Goal: Navigation & Orientation: Find specific page/section

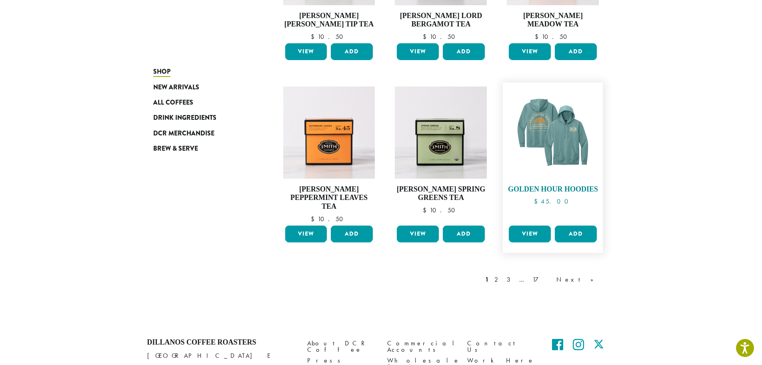
scroll to position [636, 0]
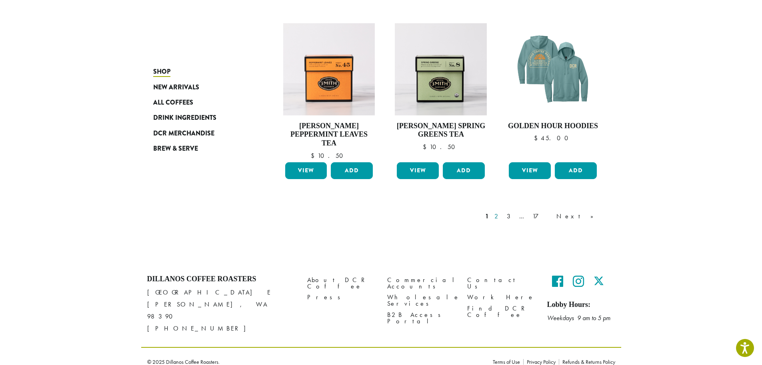
click at [503, 221] on link "2" at bounding box center [498, 216] width 10 height 10
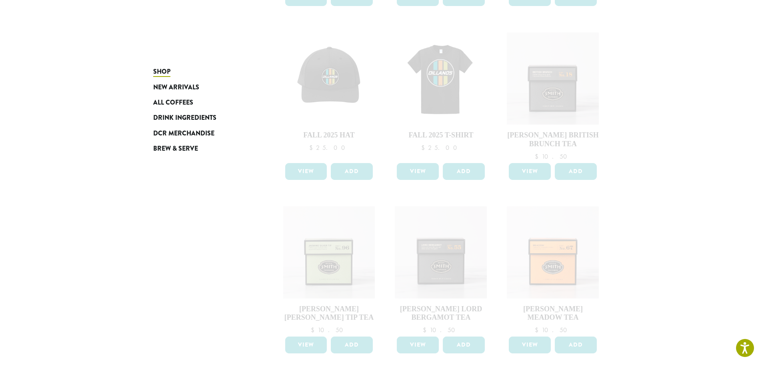
scroll to position [520, 0]
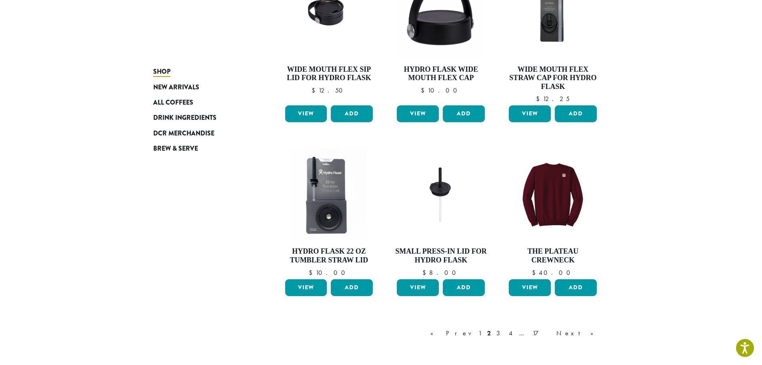
scroll to position [520, 0]
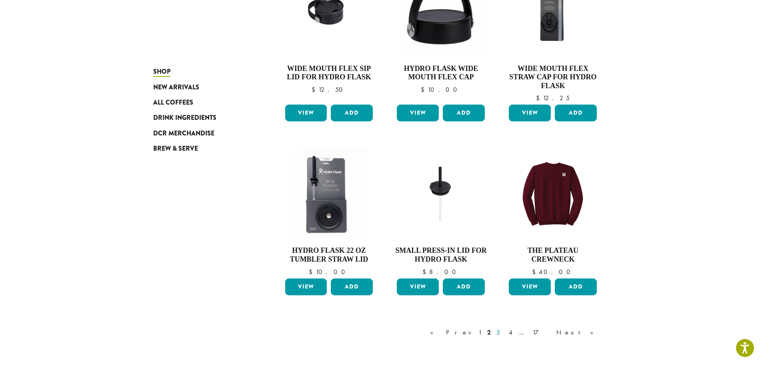
click at [505, 332] on link "3" at bounding box center [500, 332] width 10 height 10
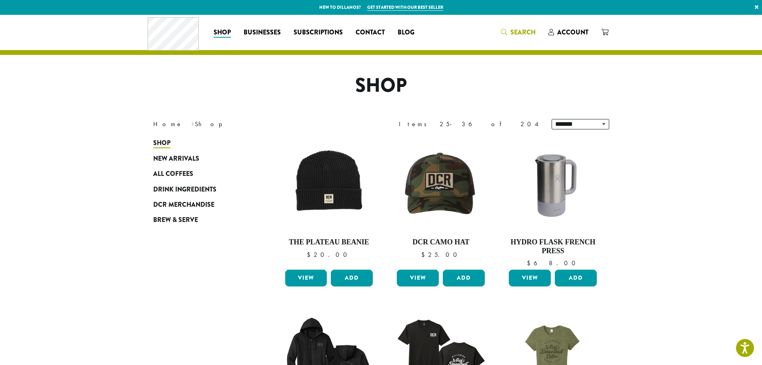
click at [507, 31] on icon "Search" at bounding box center [504, 32] width 6 height 6
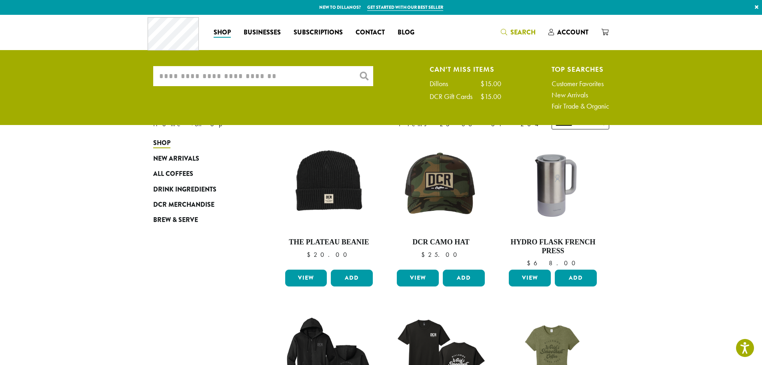
click at [196, 76] on input "What are you searching for?" at bounding box center [263, 76] width 220 height 20
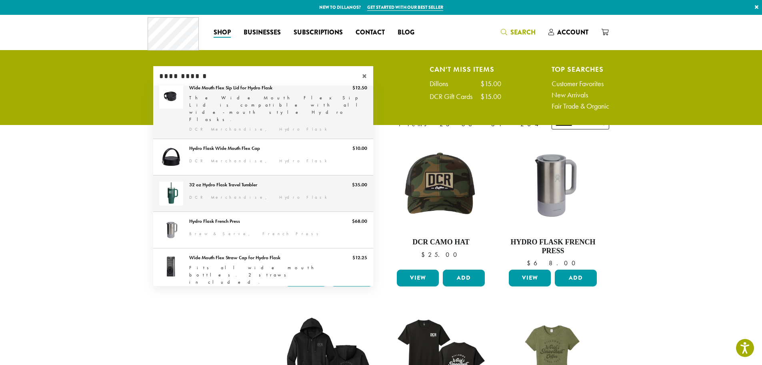
scroll to position [88, 0]
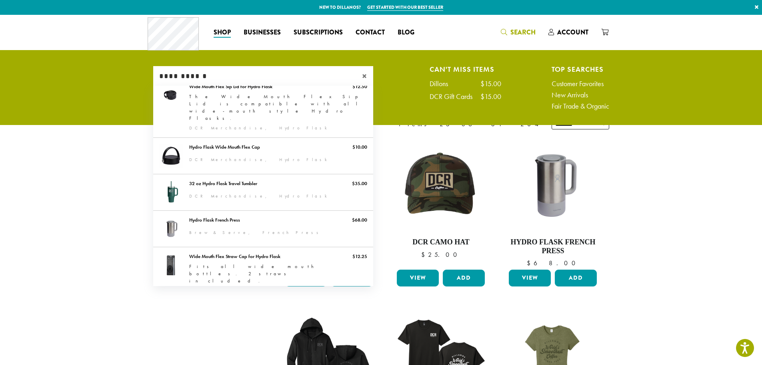
type input "**********"
